Goal: Task Accomplishment & Management: Complete application form

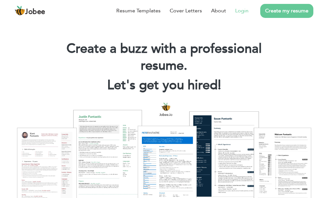
click at [238, 12] on link "Login" at bounding box center [241, 11] width 13 height 8
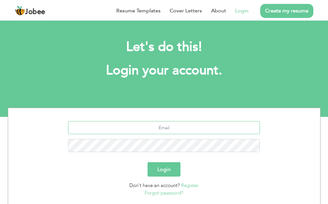
drag, startPoint x: 0, startPoint y: 0, endPoint x: 143, endPoint y: 126, distance: 190.5
click at [143, 126] on input "text" at bounding box center [164, 127] width 192 height 13
type input "khaliqsadia9@gmail.com"
click at [148, 162] on button "Login" at bounding box center [164, 169] width 33 height 14
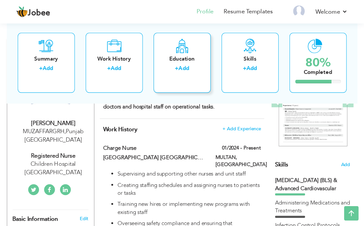
scroll to position [98, 0]
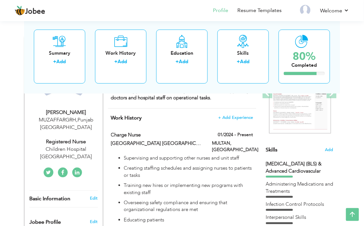
drag, startPoint x: 258, startPoint y: 0, endPoint x: 9, endPoint y: 61, distance: 256.4
click at [143, 133] on span at bounding box center [143, 135] width 5 height 5
type input "Charge Nurse"
type input "[GEOGRAPHIC_DATA] [GEOGRAPHIC_DATA]"
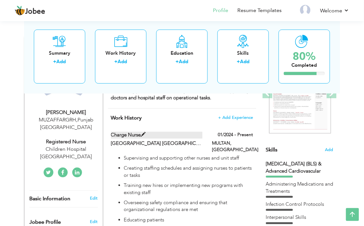
type input "01/2024"
type input "[GEOGRAPHIC_DATA]"
type input "MULTAN"
checkbox input "true"
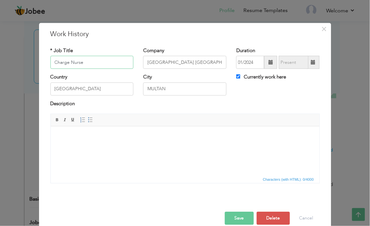
scroll to position [10, 0]
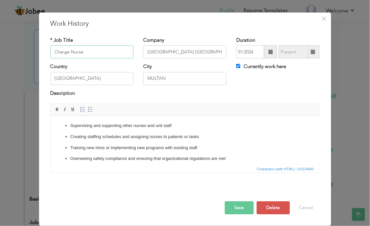
drag, startPoint x: 83, startPoint y: 51, endPoint x: 41, endPoint y: 55, distance: 41.5
click at [41, 55] on div "× Work History * Job Title Charge Nurse Company Chlidren Hospital Multan Durati…" at bounding box center [185, 118] width 293 height 213
drag, startPoint x: 199, startPoint y: 53, endPoint x: 144, endPoint y: 56, distance: 54.8
click at [144, 56] on input "[GEOGRAPHIC_DATA] [GEOGRAPHIC_DATA]" at bounding box center [184, 52] width 83 height 13
click at [167, 79] on input "MULTAN" at bounding box center [184, 78] width 83 height 13
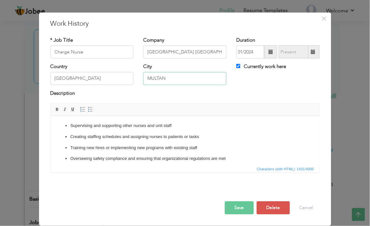
click at [167, 79] on input "MULTAN" at bounding box center [184, 78] width 83 height 13
drag, startPoint x: 167, startPoint y: 79, endPoint x: 160, endPoint y: 79, distance: 6.8
click at [160, 79] on input "MULTAN" at bounding box center [184, 78] width 83 height 13
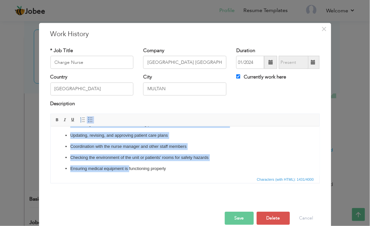
scroll to position [158, 0]
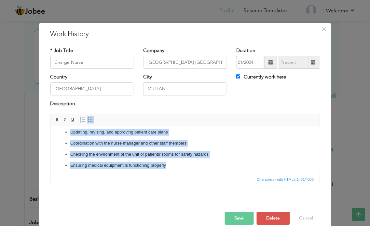
drag, startPoint x: 68, startPoint y: 135, endPoint x: 167, endPoint y: 169, distance: 104.5
click at [167, 169] on html "Supervising and supporting other nurses and unit staff Creating staffing schedu…" at bounding box center [185, 71] width 269 height 207
copy ul "Supervising and supporting other nurses and unit staff Creating staffing schedu…"
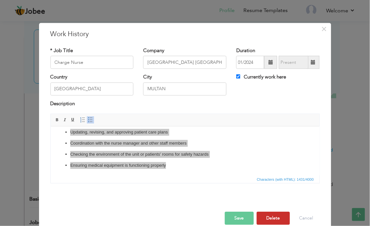
click at [265, 203] on button "Delete" at bounding box center [273, 218] width 33 height 13
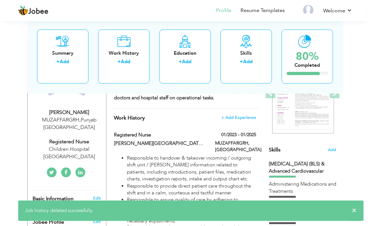
scroll to position [0, 0]
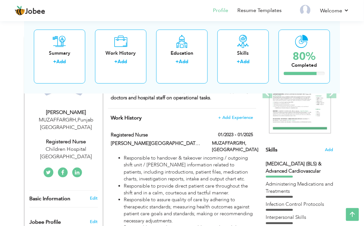
click at [77, 149] on div "Children Hospital Multan" at bounding box center [66, 153] width 74 height 15
type input "Saida"
type input "[PERSON_NAME]"
type input "[PHONE_NUMBER]"
select select "number:166"
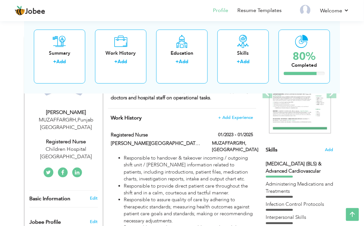
type input "[GEOGRAPHIC_DATA]"
type input "MUZAFFARGRH"
select select "number:7"
type input "Children Hospital Multan"
type input "Registered Nurse"
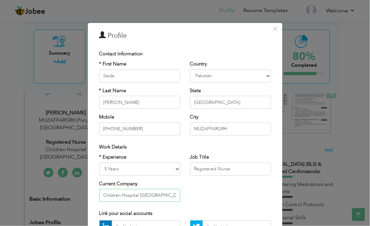
drag, startPoint x: 153, startPoint y: 196, endPoint x: 96, endPoint y: 197, distance: 57.0
click at [99, 197] on input "Children Hospital Multan" at bounding box center [139, 195] width 81 height 13
click at [132, 196] on input "RTEH Muzaffar garh" at bounding box center [139, 195] width 81 height 13
type input "RTEH Muzaffargarh"
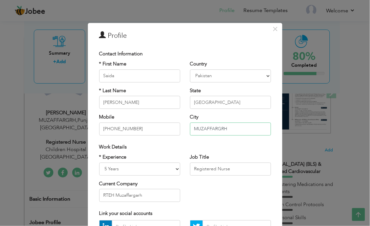
click at [225, 132] on input "MUZAFFARGRH" at bounding box center [230, 129] width 81 height 13
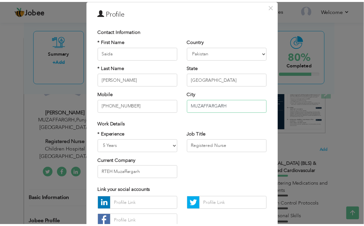
scroll to position [70, 0]
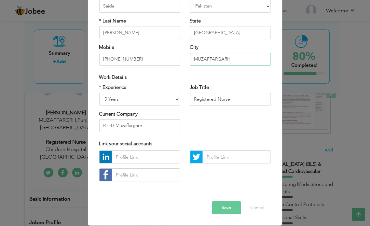
type input "MUZAFFARGARH"
click at [220, 203] on button "Save" at bounding box center [226, 208] width 29 height 13
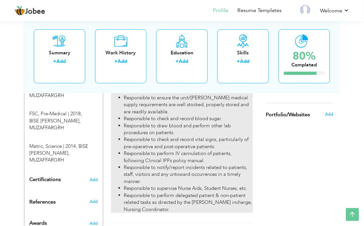
scroll to position [387, 0]
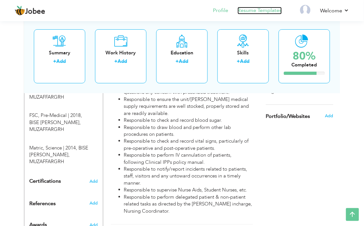
click at [252, 10] on link "Resume Templates" at bounding box center [260, 10] width 44 height 7
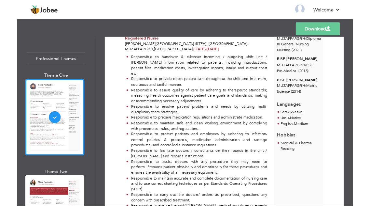
scroll to position [181, 0]
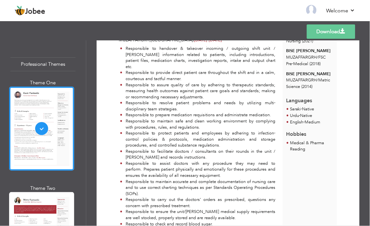
click at [325, 30] on link "Download" at bounding box center [331, 31] width 49 height 14
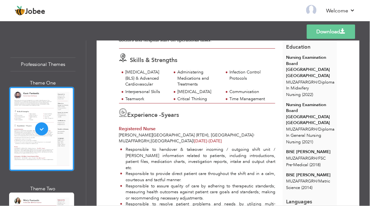
scroll to position [0, 0]
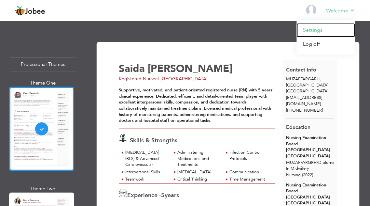
click at [311, 30] on link "Settings" at bounding box center [326, 30] width 59 height 14
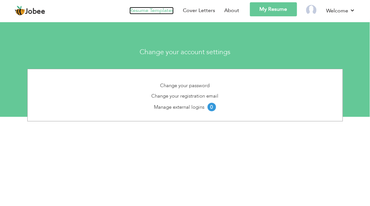
click at [167, 8] on link "Resume Templates" at bounding box center [152, 10] width 44 height 7
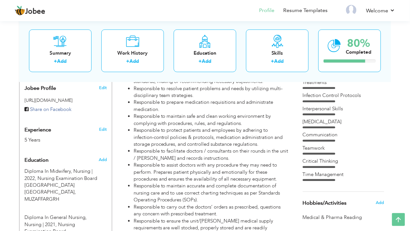
scroll to position [436, 0]
